Goal: Transaction & Acquisition: Purchase product/service

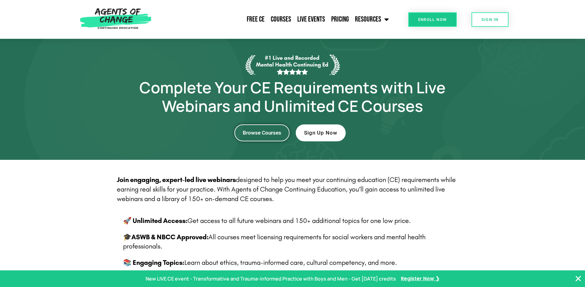
click at [266, 132] on span "Browse Courses" at bounding box center [262, 132] width 39 height 5
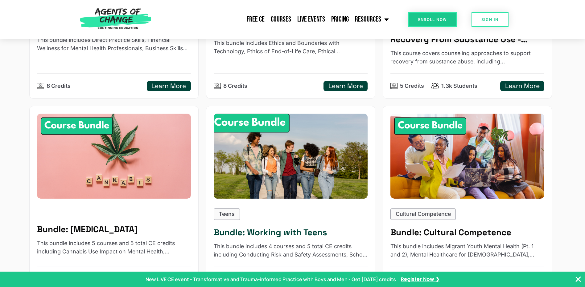
scroll to position [462, 0]
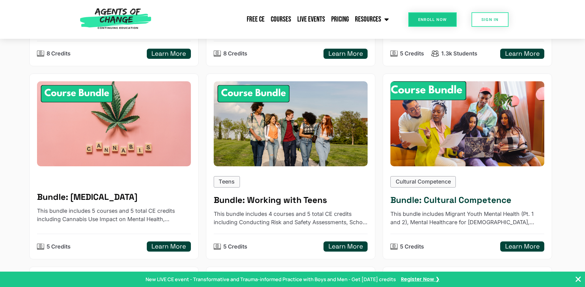
click at [516, 249] on h5 "Learn More" at bounding box center [522, 247] width 35 height 8
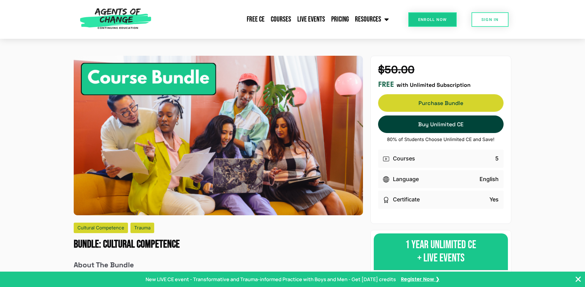
click at [435, 103] on link "Purchase Bundle Purchase Bundle" at bounding box center [440, 103] width 125 height 18
